Goal: Task Accomplishment & Management: Manage account settings

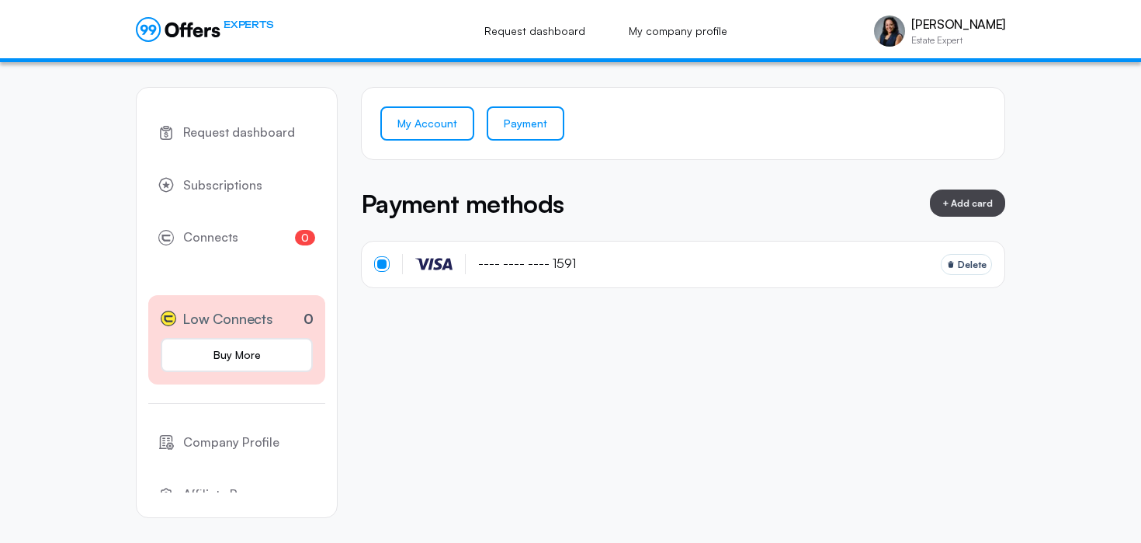
click at [425, 127] on link "My Account" at bounding box center [427, 123] width 94 height 34
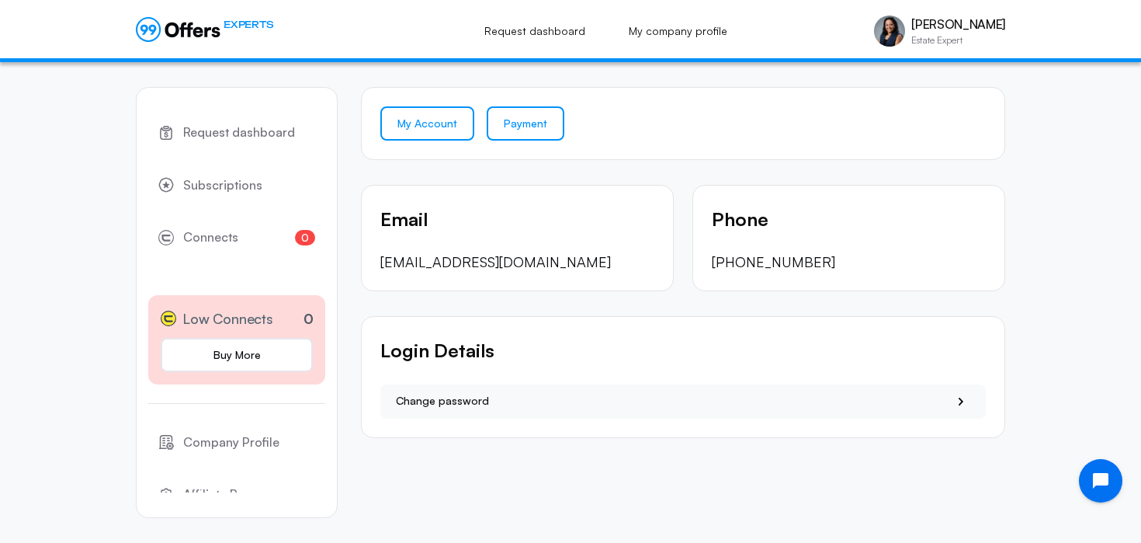
click at [539, 120] on link "Payment" at bounding box center [526, 123] width 78 height 34
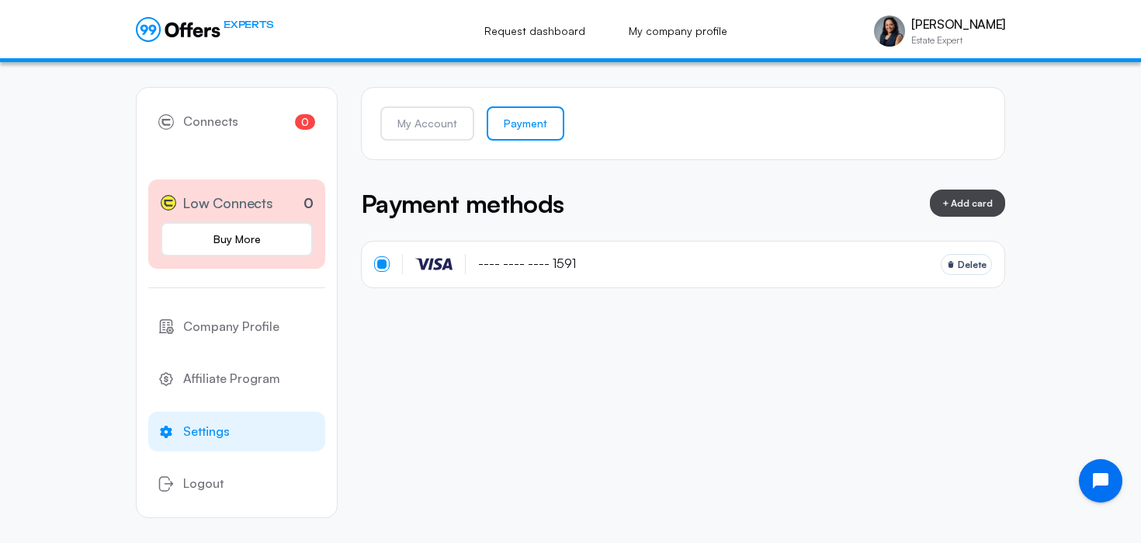
scroll to position [127, 0]
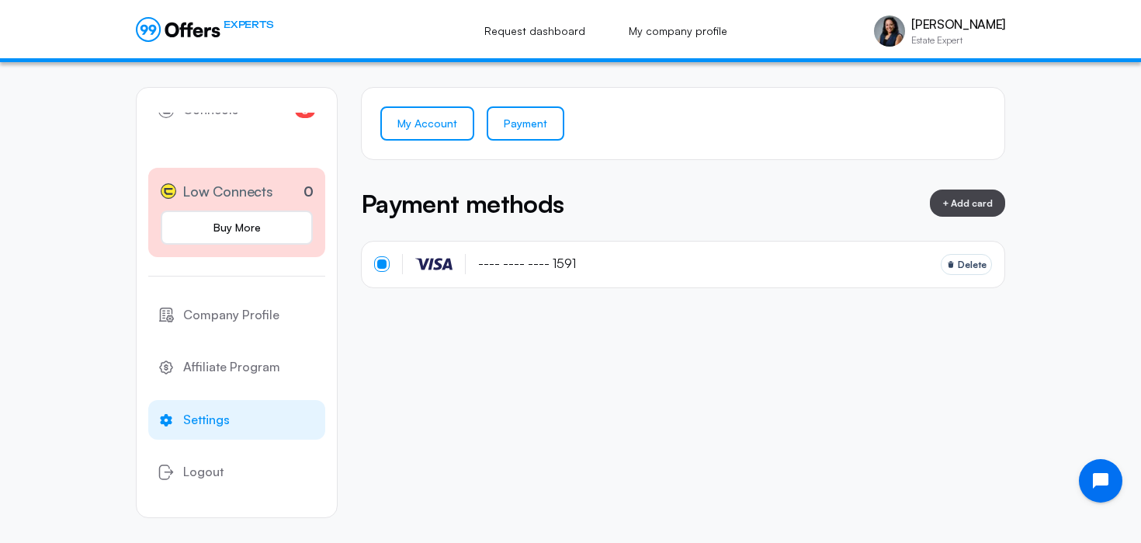
click at [431, 129] on link "My Account" at bounding box center [427, 123] width 94 height 34
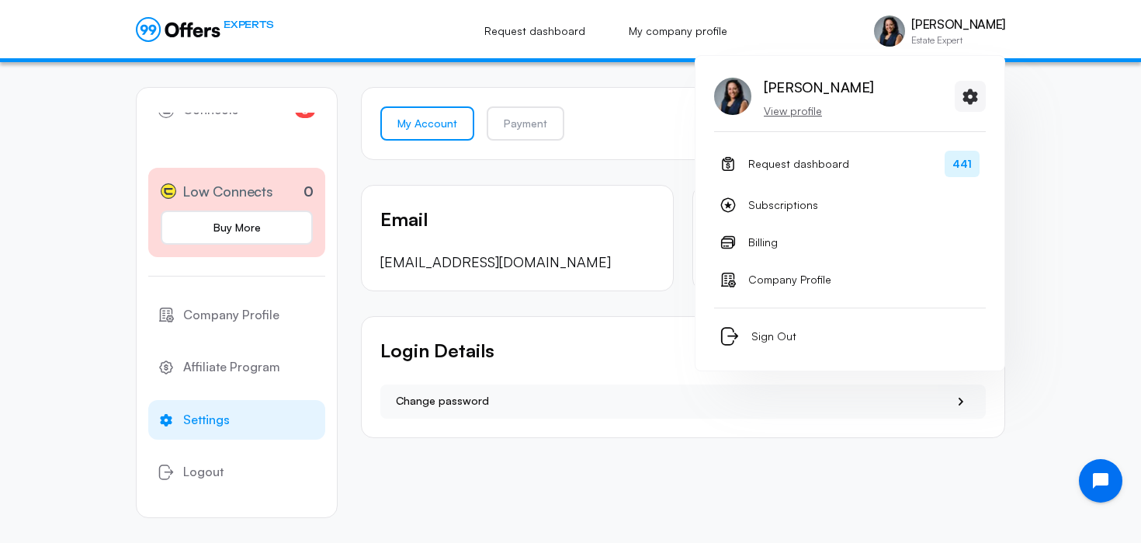
click at [928, 36] on p "Estate Expert" at bounding box center [958, 40] width 94 height 9
click at [761, 243] on span "Billing" at bounding box center [762, 242] width 29 height 19
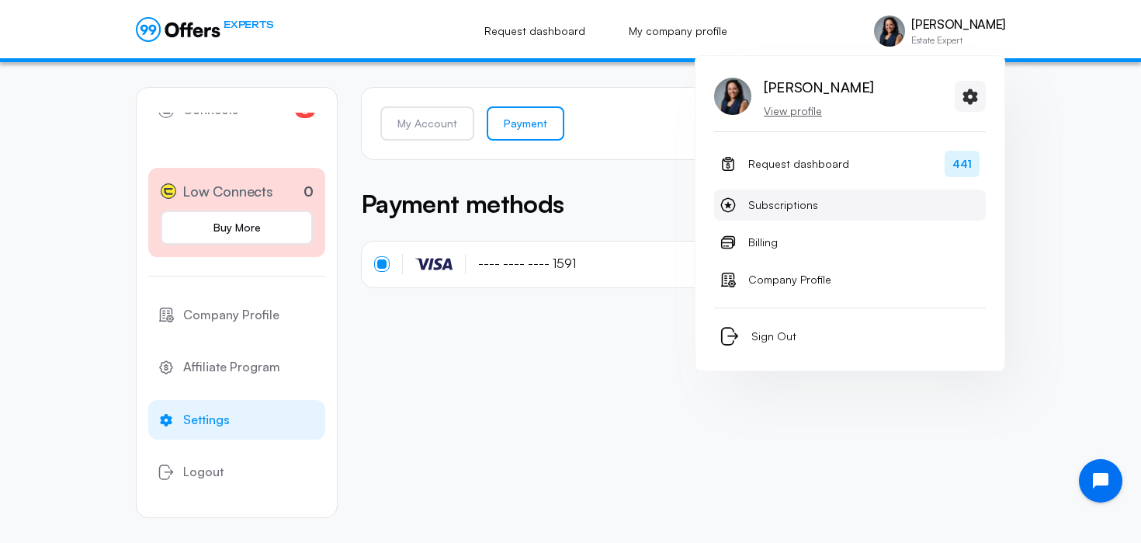
click at [761, 210] on span "Subscriptions" at bounding box center [783, 205] width 70 height 19
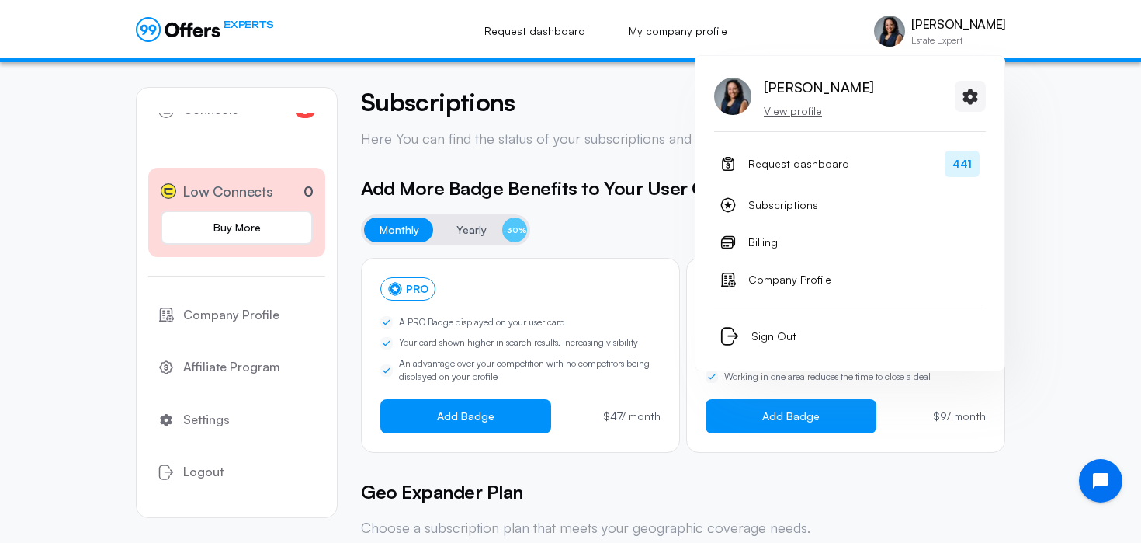
click at [926, 40] on p "Estate Expert" at bounding box center [958, 40] width 94 height 9
click at [806, 113] on p "View profile" at bounding box center [818, 111] width 109 height 16
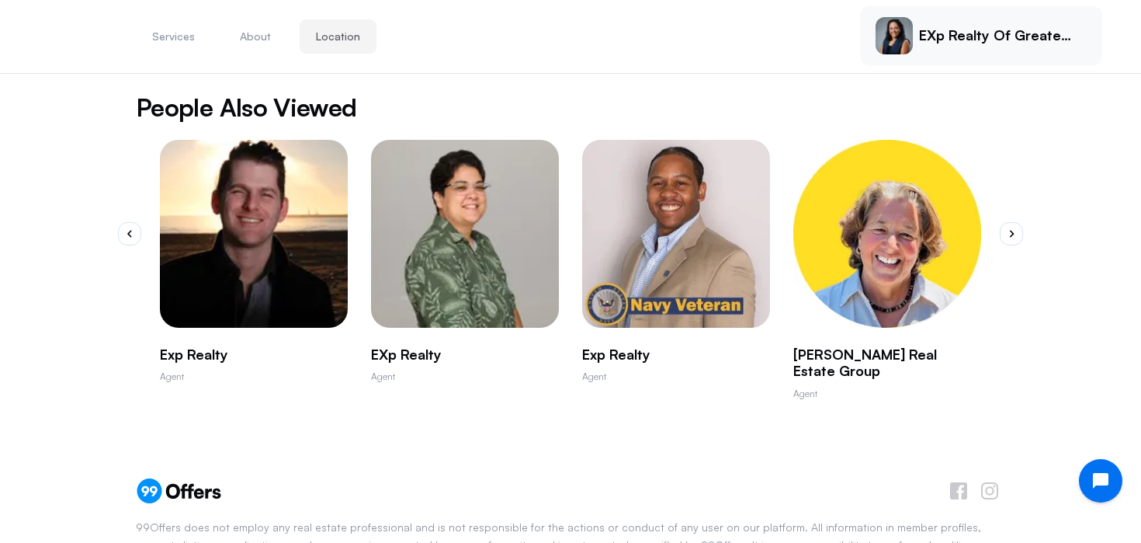
scroll to position [909, 0]
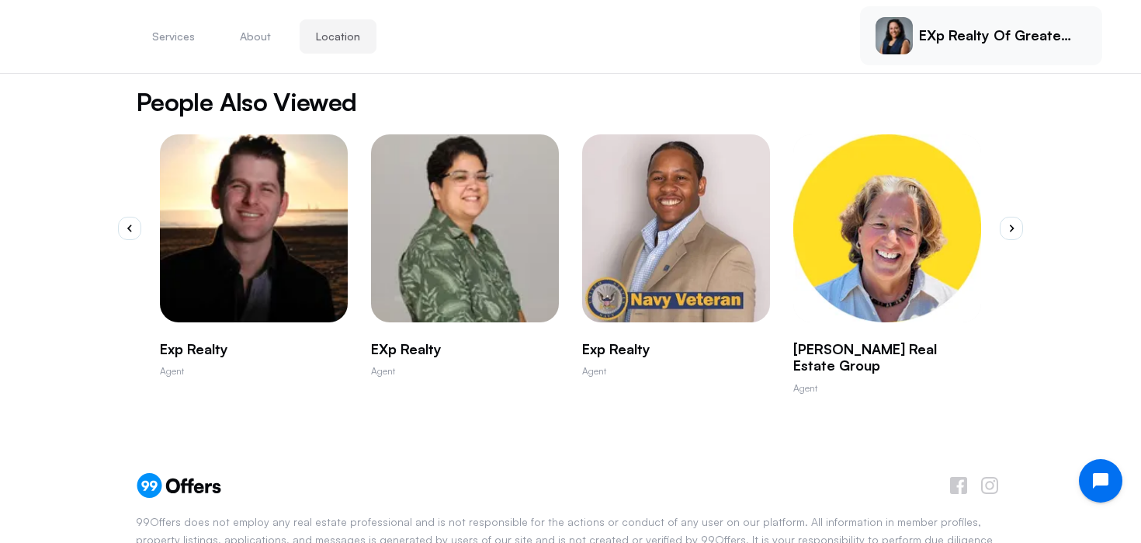
click at [485, 180] on img "2 / 10" at bounding box center [465, 228] width 206 height 206
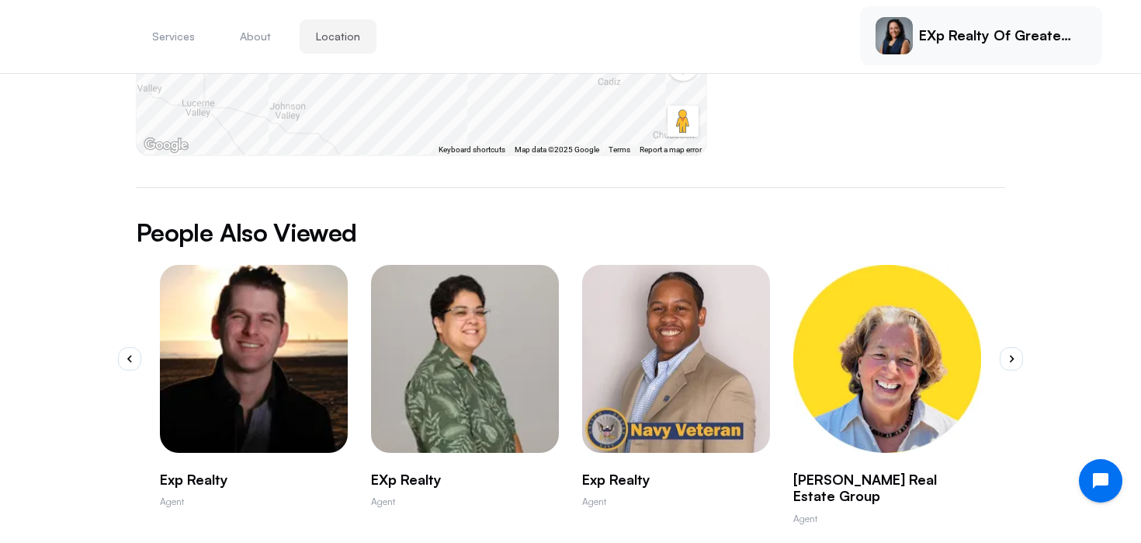
scroll to position [795, 0]
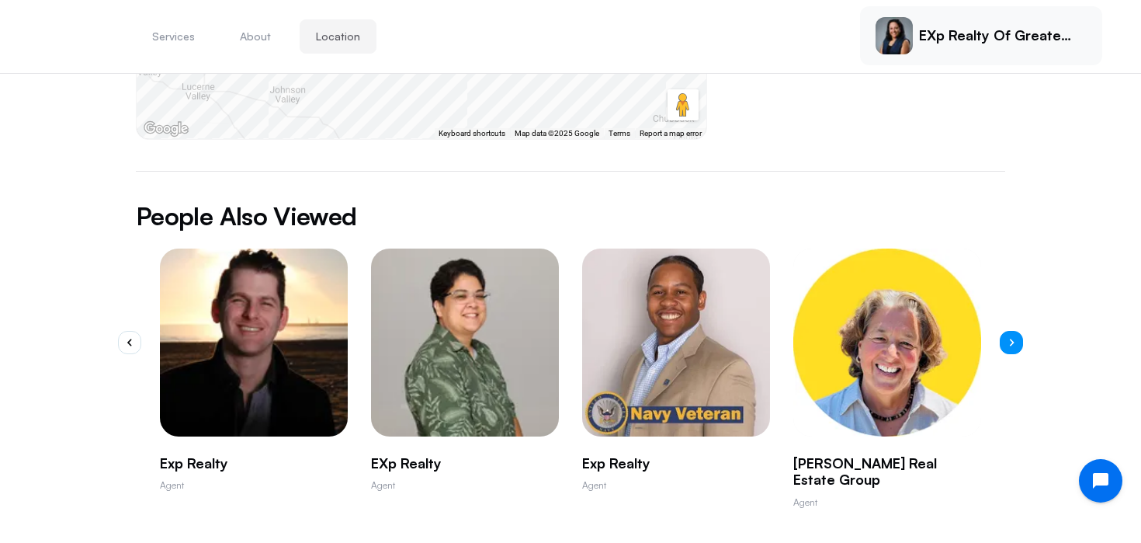
click at [1014, 338] on icon "button" at bounding box center [1011, 342] width 5 height 8
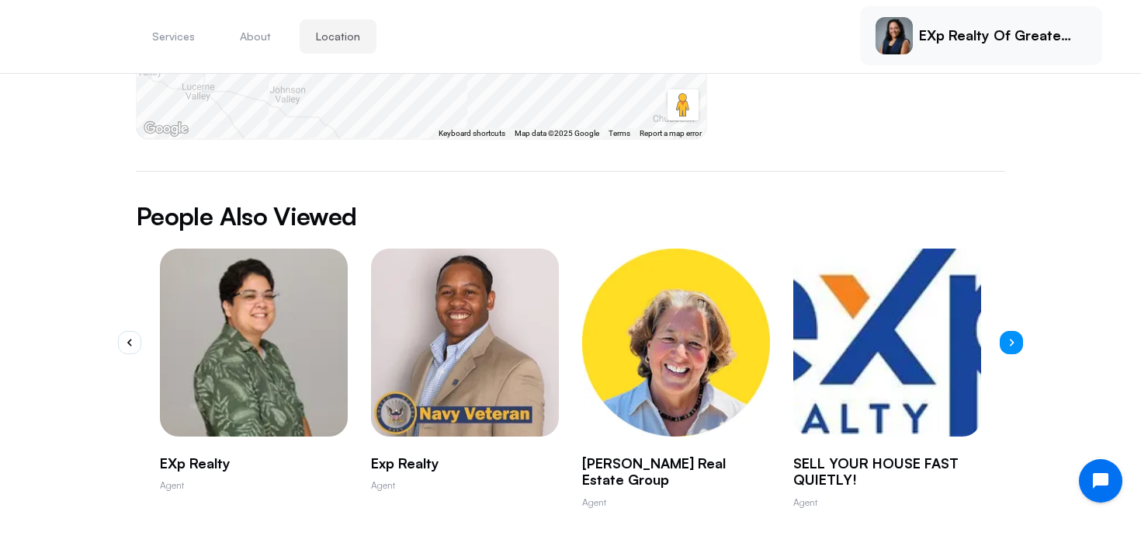
click at [1014, 338] on icon "button" at bounding box center [1011, 342] width 5 height 8
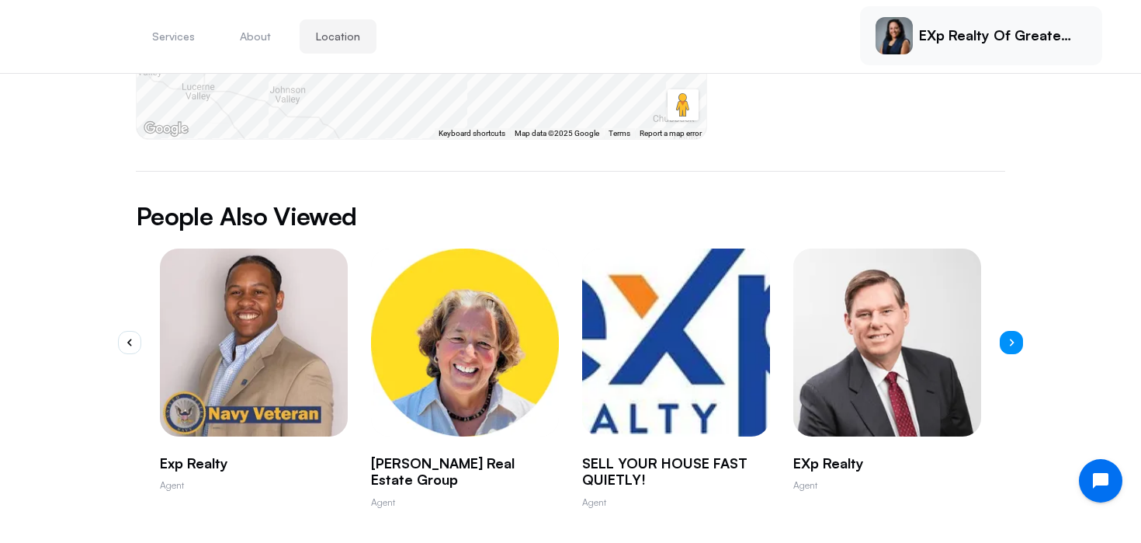
click at [1014, 338] on icon "button" at bounding box center [1011, 342] width 5 height 8
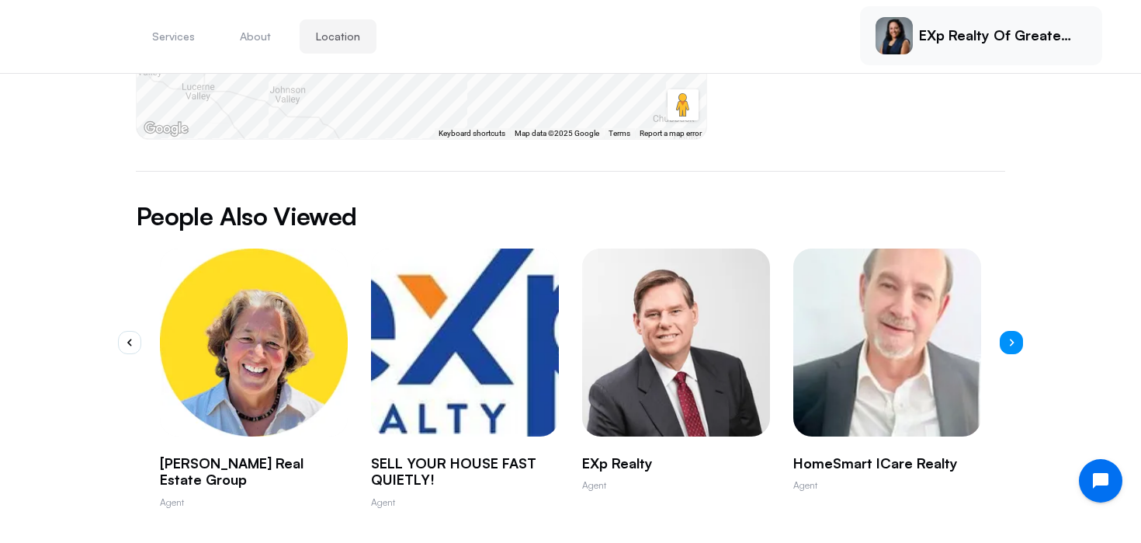
click at [1014, 338] on icon "button" at bounding box center [1011, 342] width 5 height 8
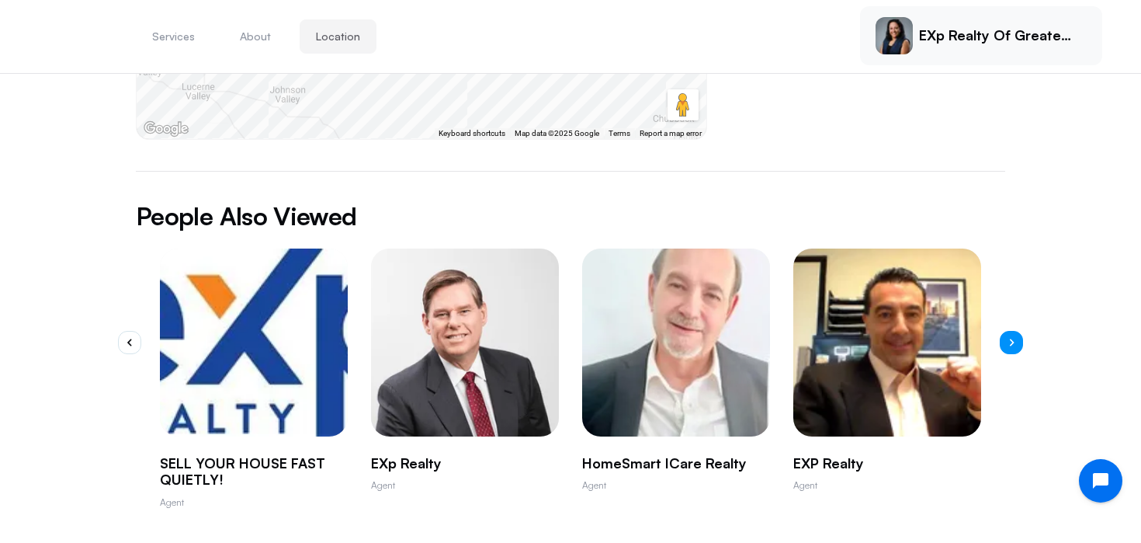
click at [1014, 338] on icon "button" at bounding box center [1011, 342] width 5 height 8
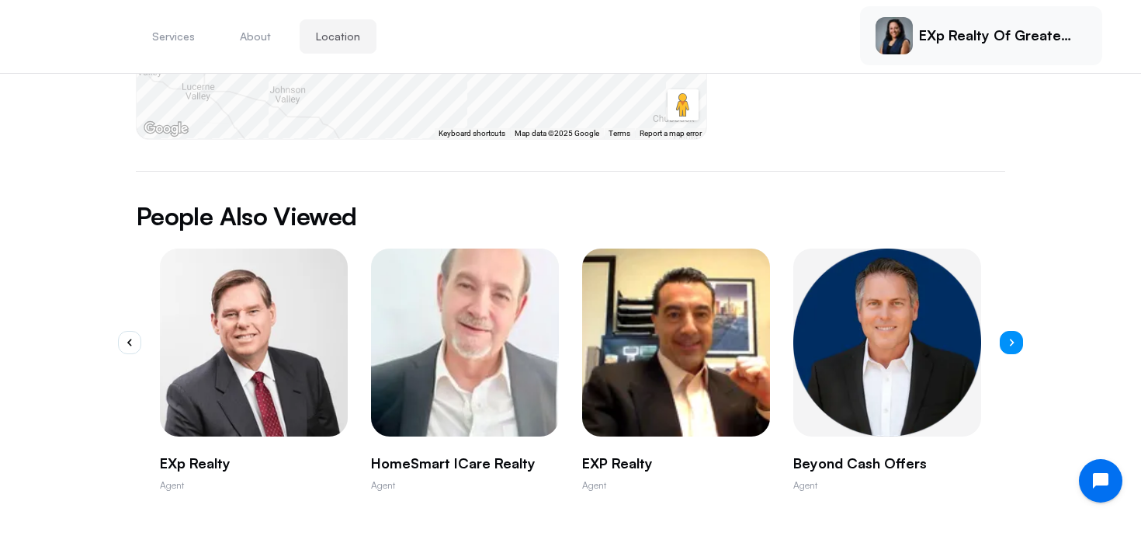
click at [1014, 338] on icon "button" at bounding box center [1011, 342] width 5 height 8
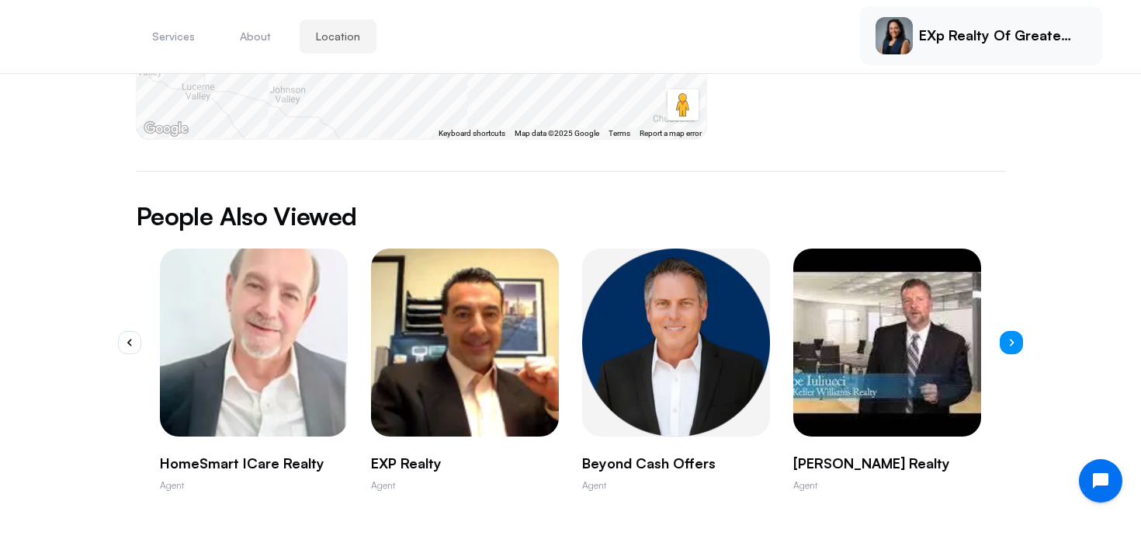
click at [1014, 338] on icon "button" at bounding box center [1011, 342] width 5 height 8
click at [1013, 338] on icon "button" at bounding box center [1011, 342] width 5 height 8
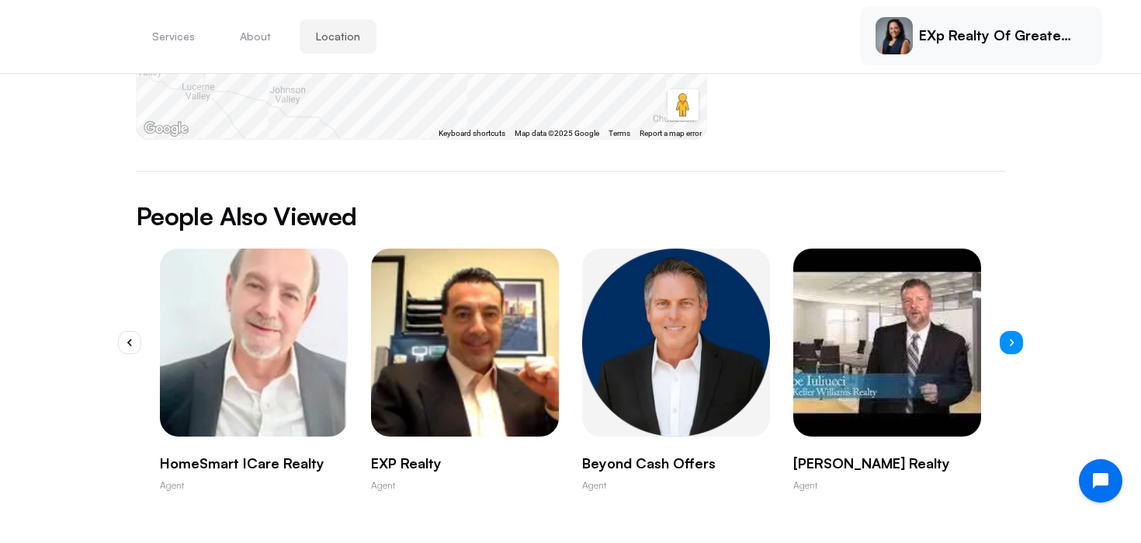
click at [1013, 338] on icon "button" at bounding box center [1011, 342] width 5 height 8
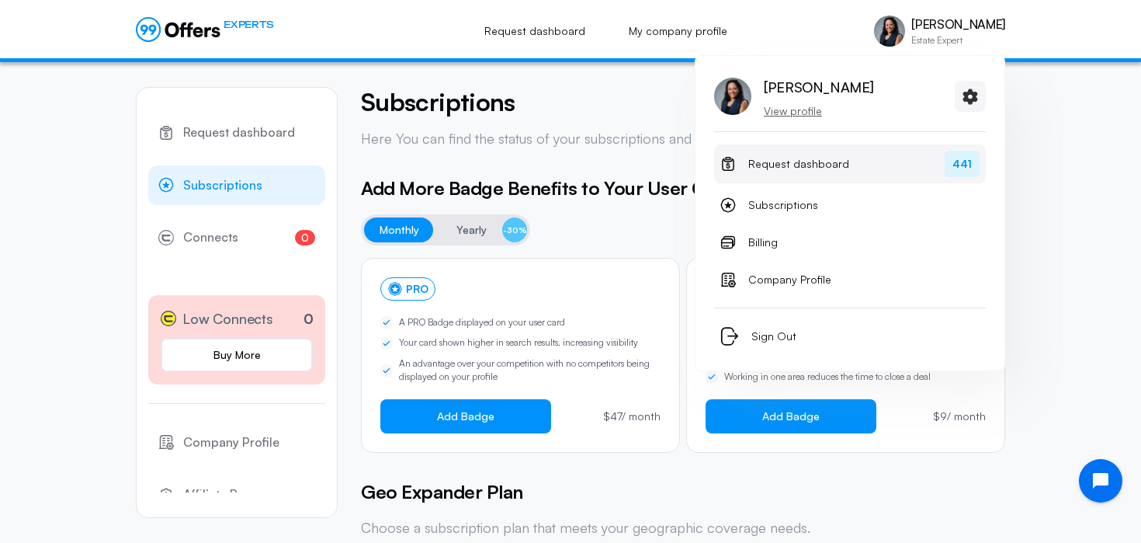
click at [796, 168] on span "Request dashboard" at bounding box center [798, 163] width 101 height 19
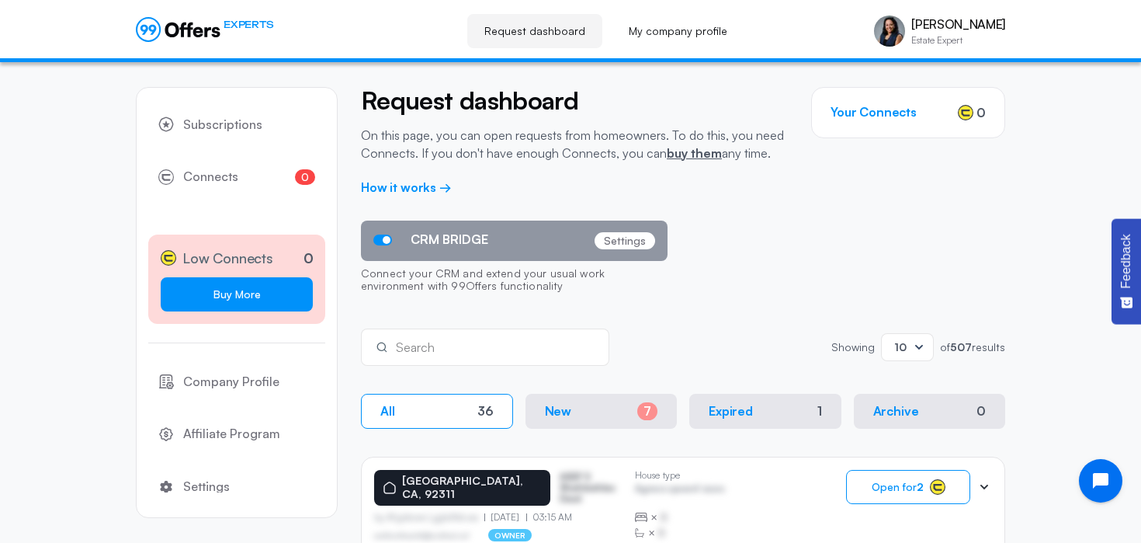
scroll to position [127, 0]
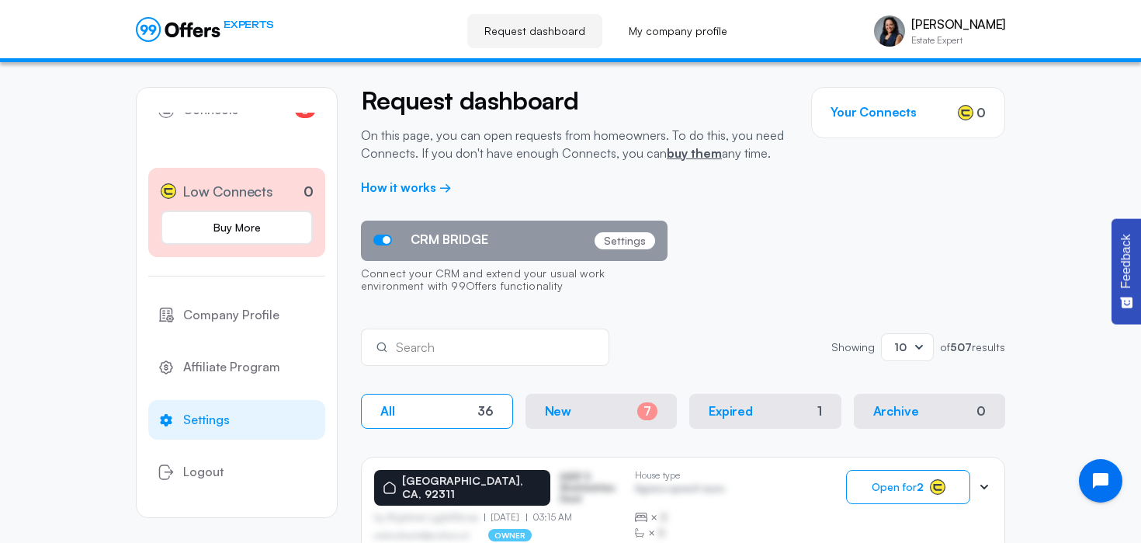
click at [225, 416] on span "Settings" at bounding box center [206, 420] width 47 height 20
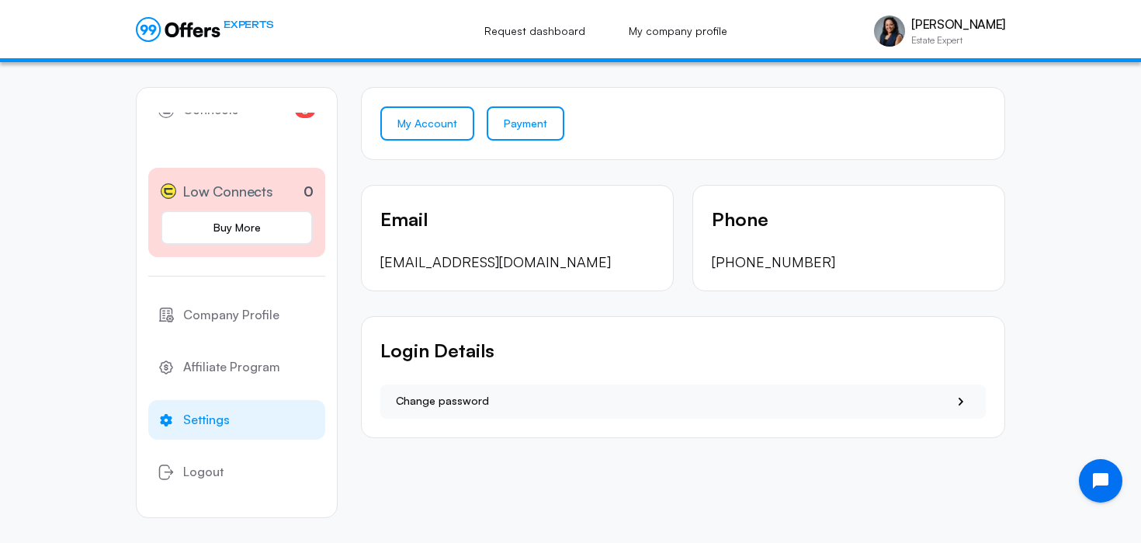
click at [515, 117] on link "Payment" at bounding box center [526, 123] width 78 height 34
